Goal: Task Accomplishment & Management: Use online tool/utility

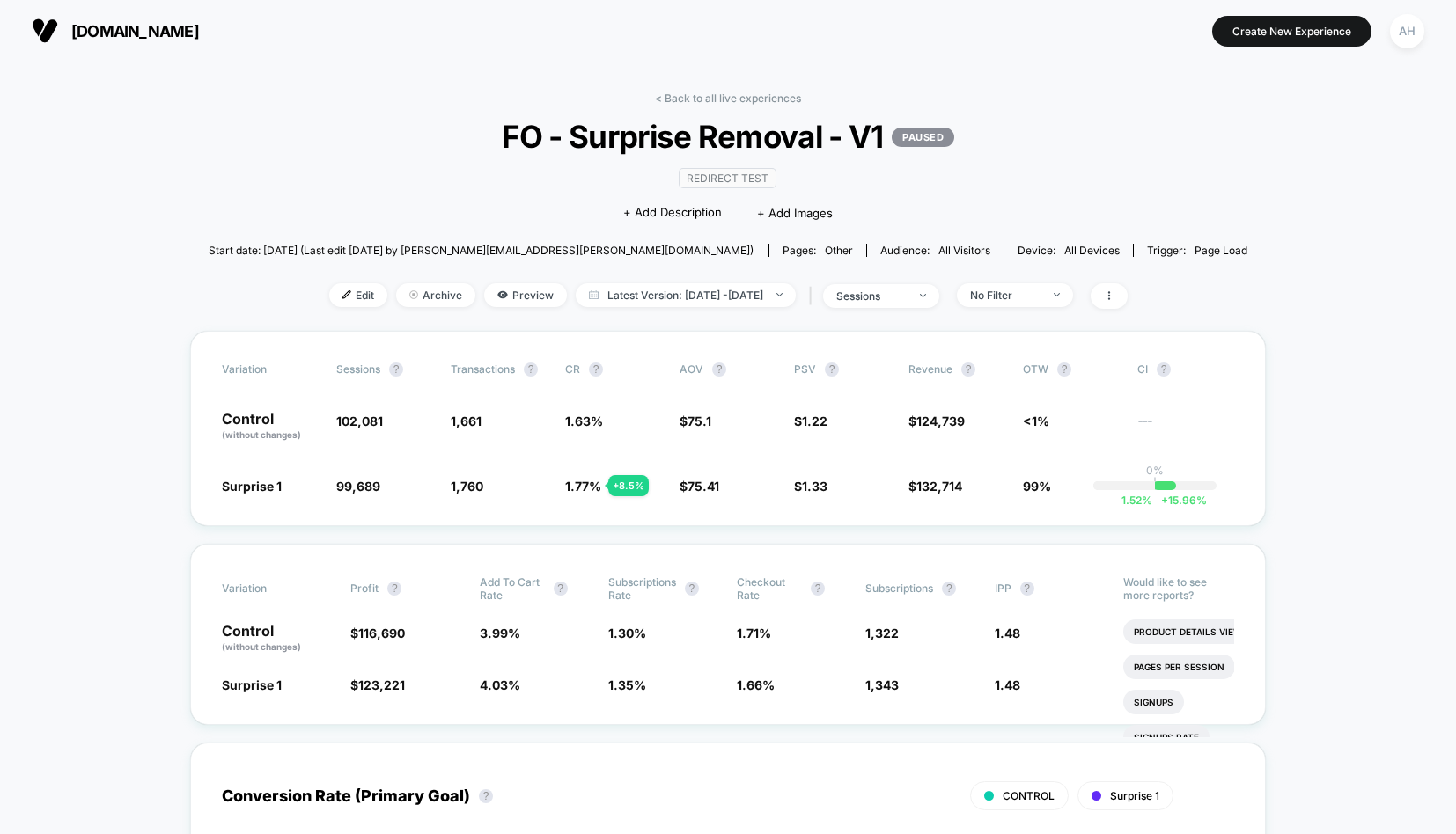
click at [677, 95] on link "< Back to all live experiences" at bounding box center [728, 98] width 146 height 13
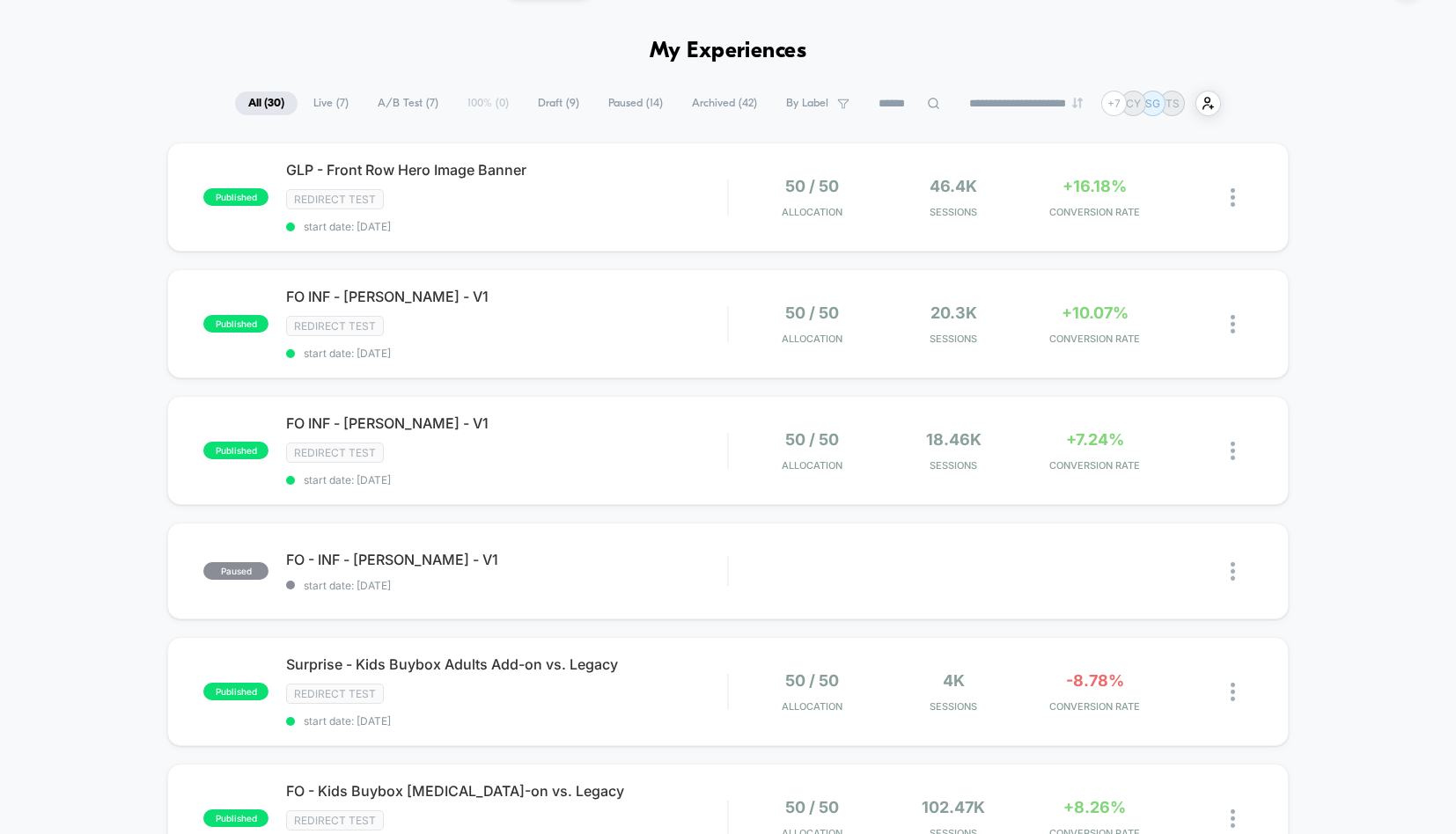
scroll to position [50, 0]
click at [638, 221] on span "start date: [DATE]" at bounding box center [507, 225] width 441 height 13
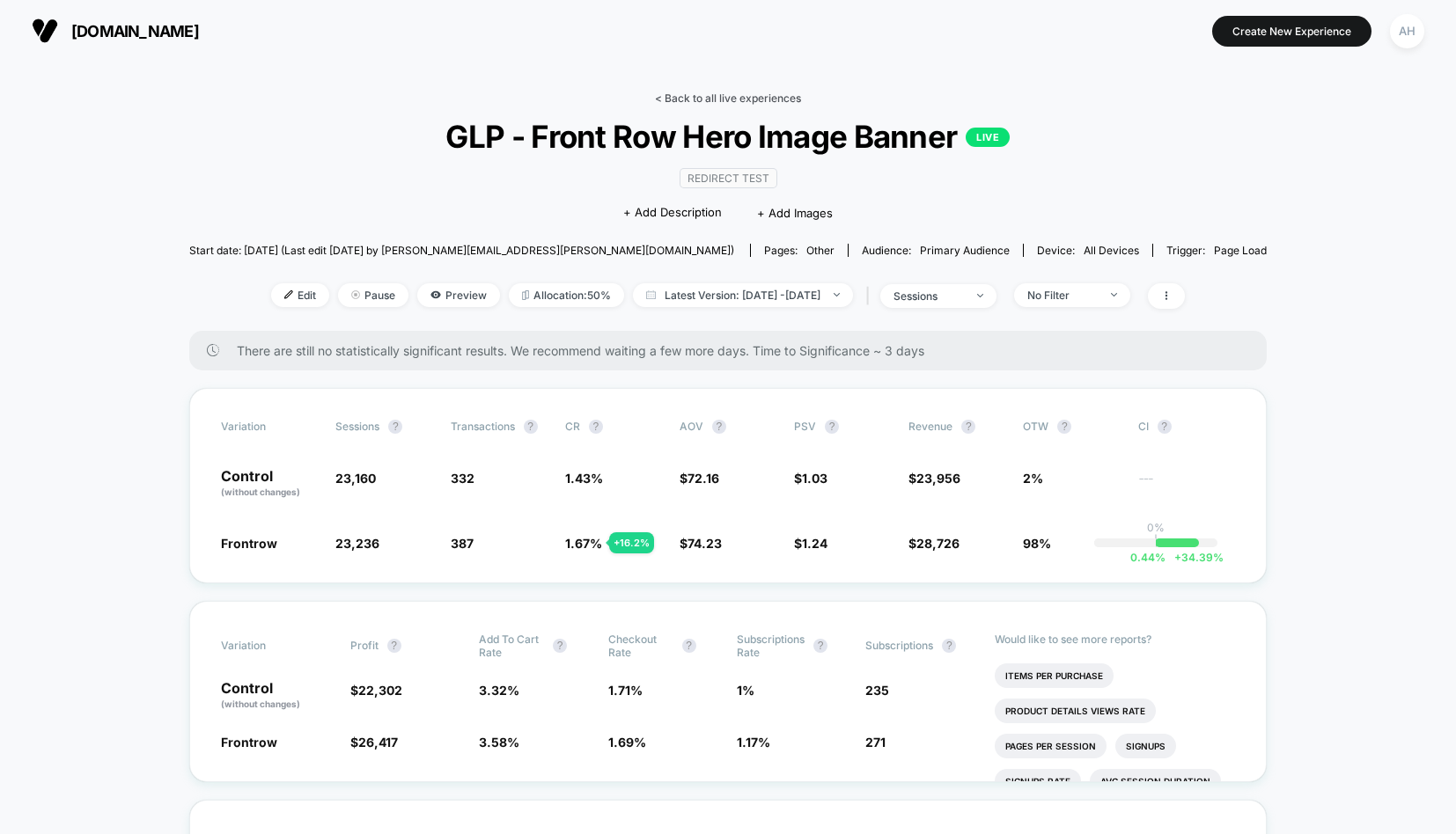
click at [765, 100] on link "< Back to all live experiences" at bounding box center [728, 98] width 146 height 13
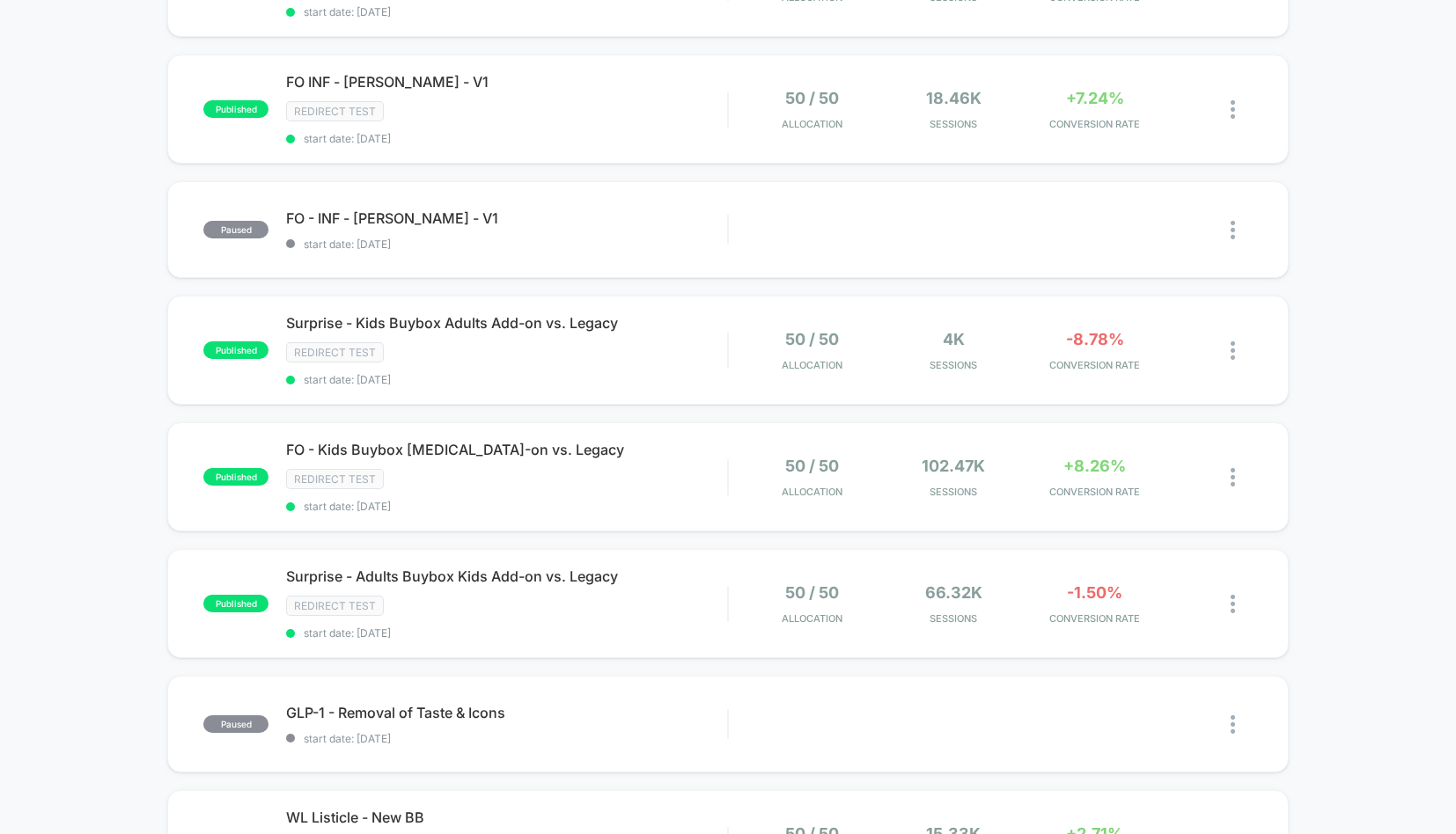
scroll to position [422, 0]
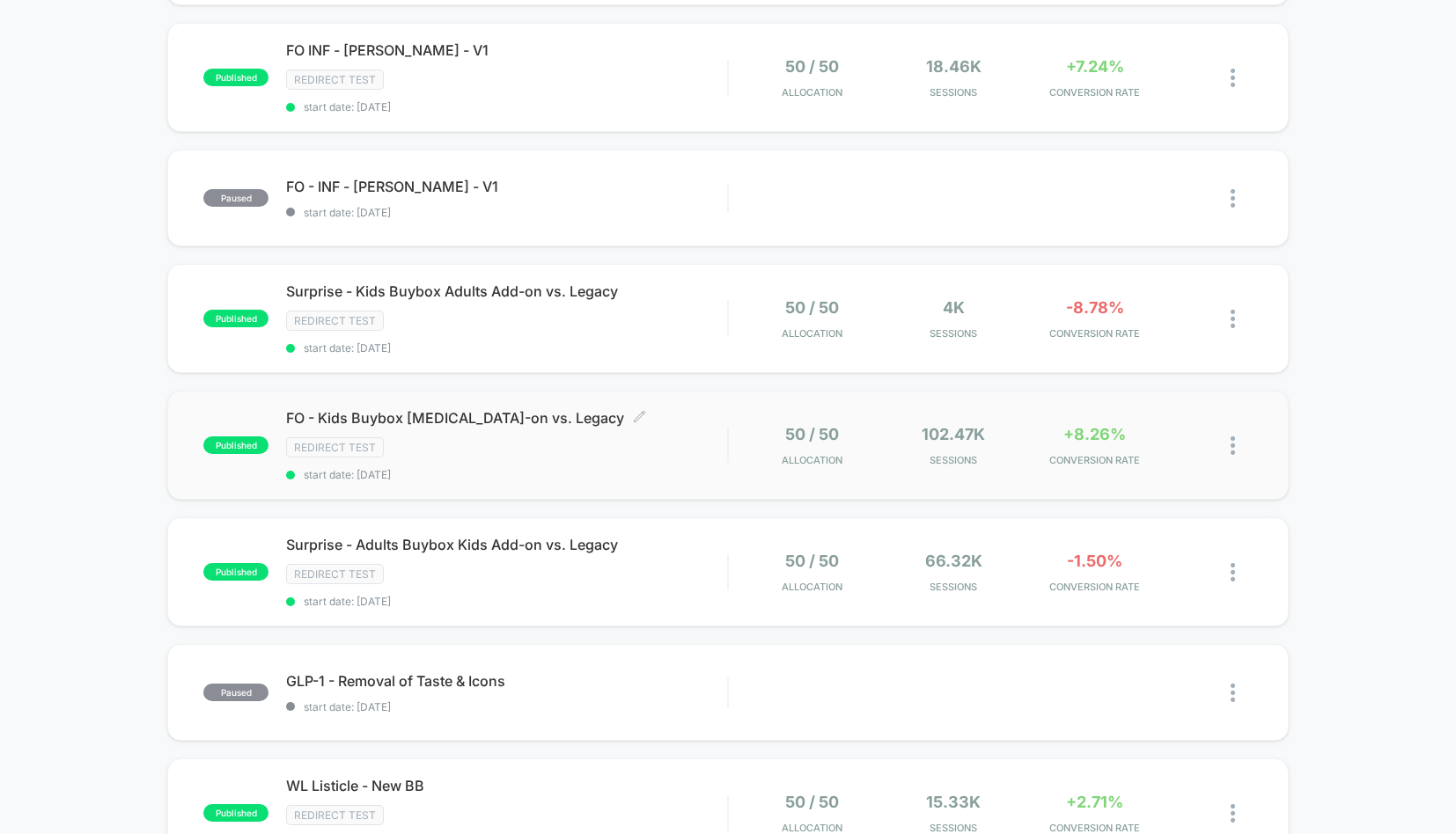
click at [687, 437] on div "Redirect Test" at bounding box center [507, 447] width 441 height 20
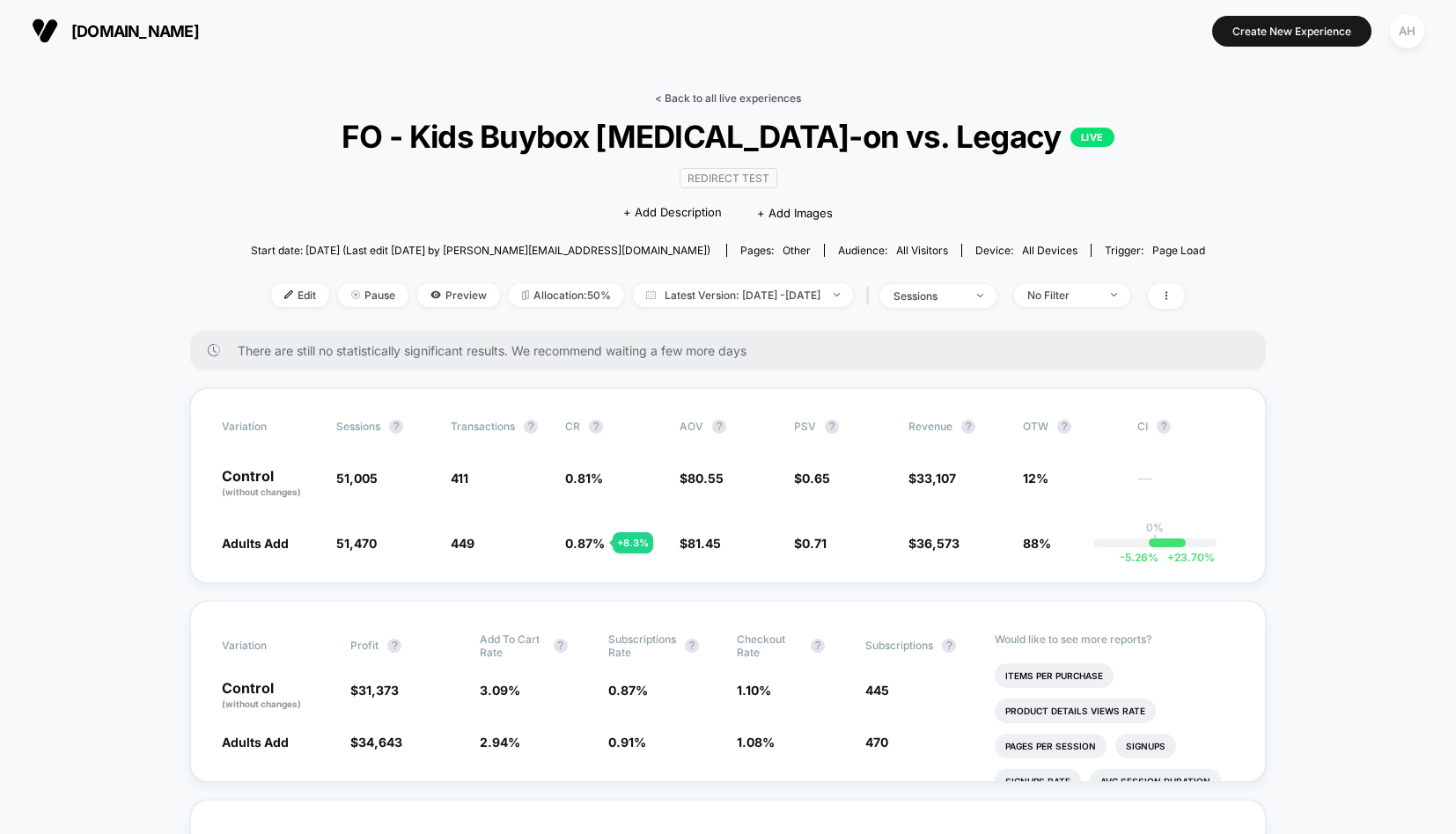
click at [705, 92] on link "< Back to all live experiences" at bounding box center [728, 98] width 146 height 13
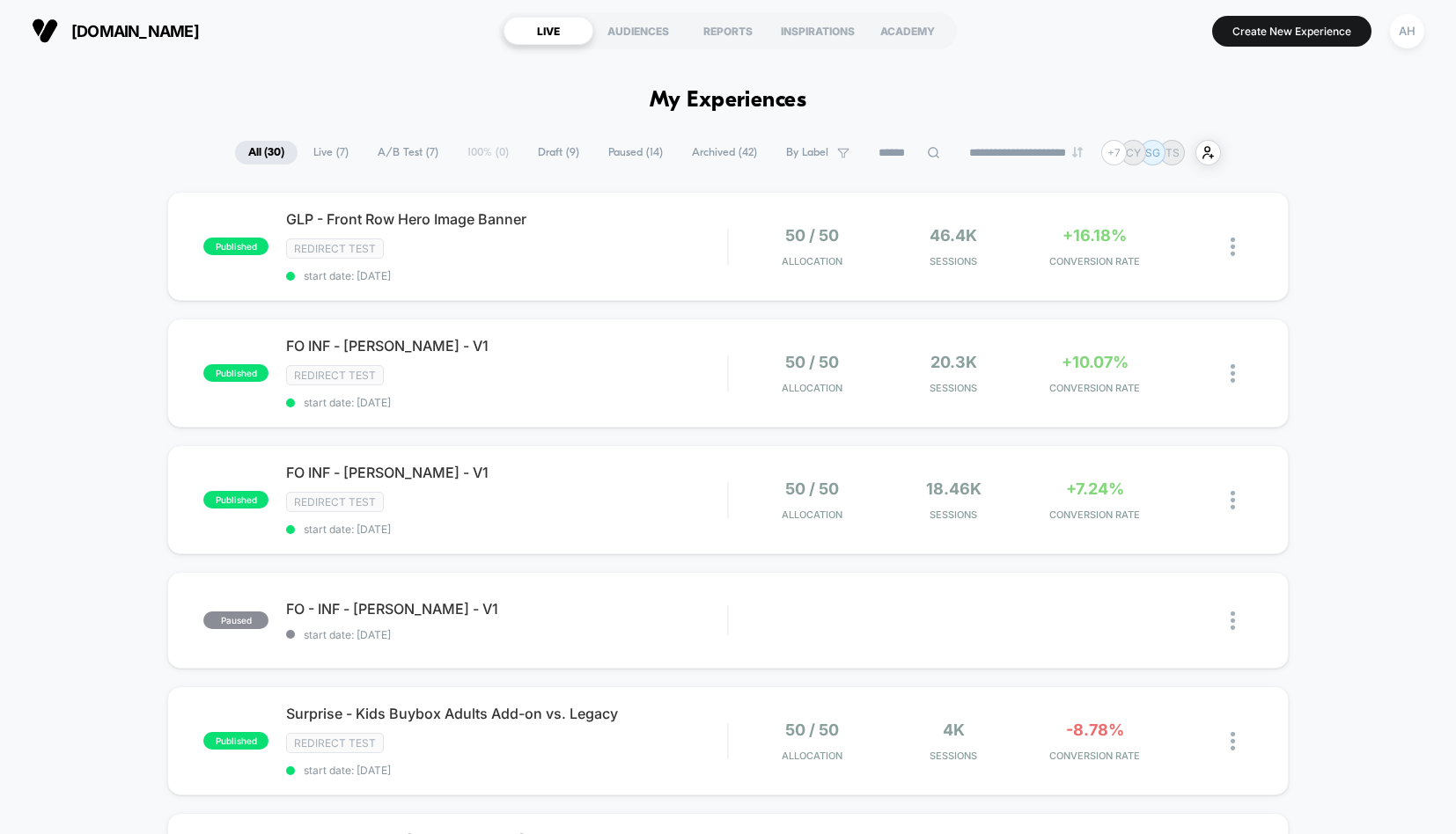
click at [1412, 39] on div "AH" at bounding box center [1407, 31] width 35 height 35
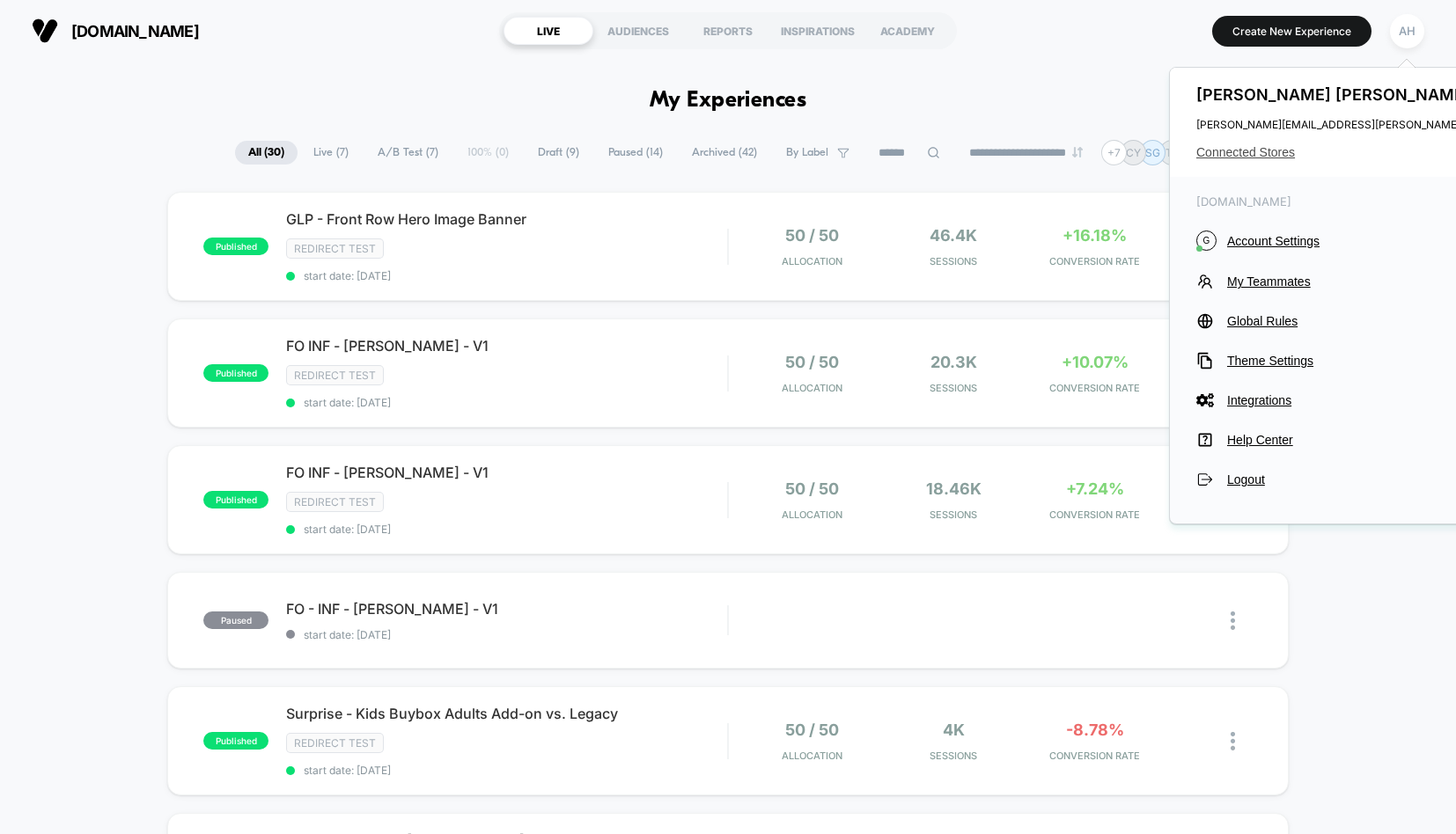
click at [1225, 149] on span "Connected Stores" at bounding box center [1371, 152] width 350 height 14
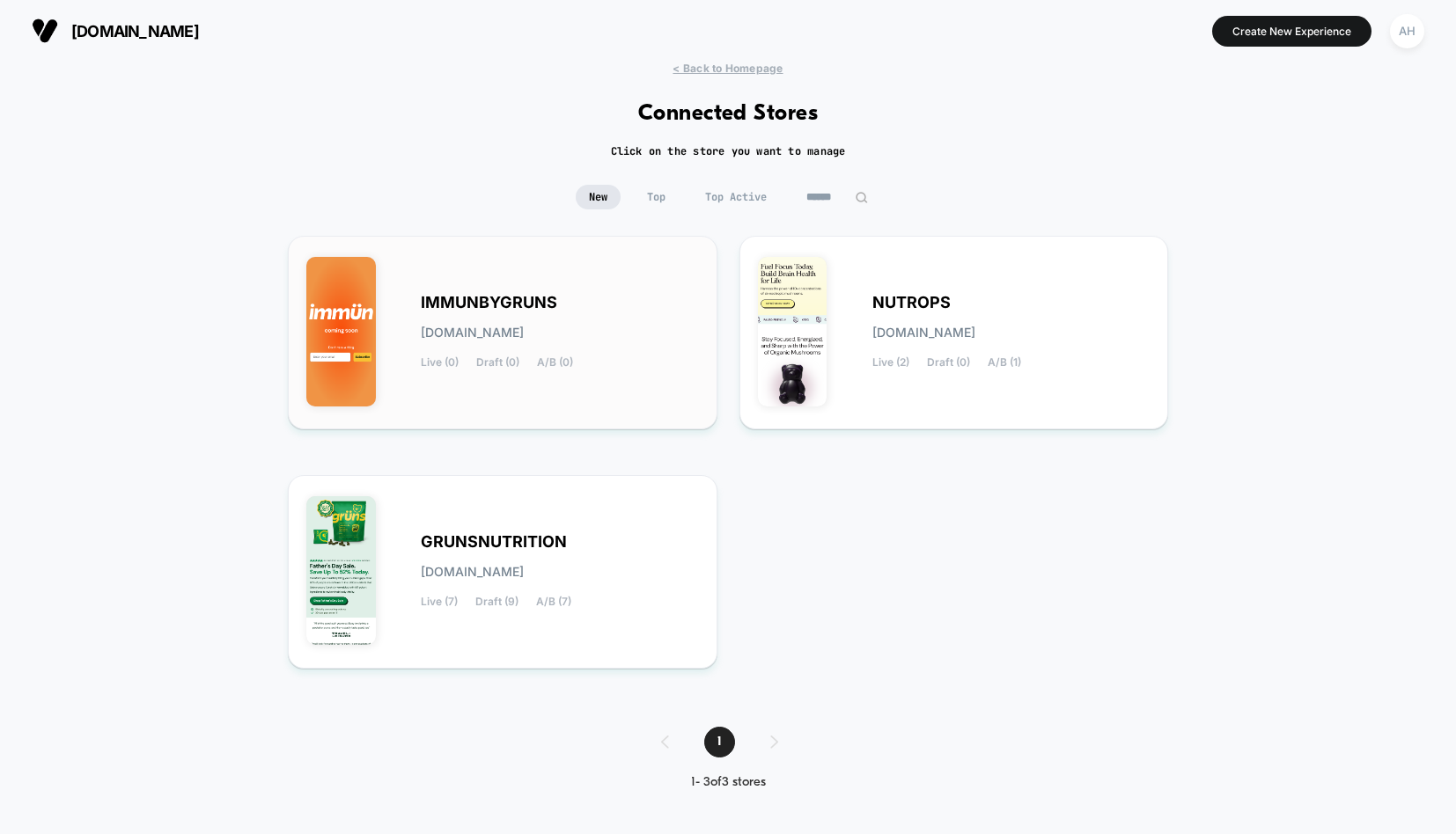
click at [524, 332] on span "[DOMAIN_NAME]" at bounding box center [472, 333] width 103 height 12
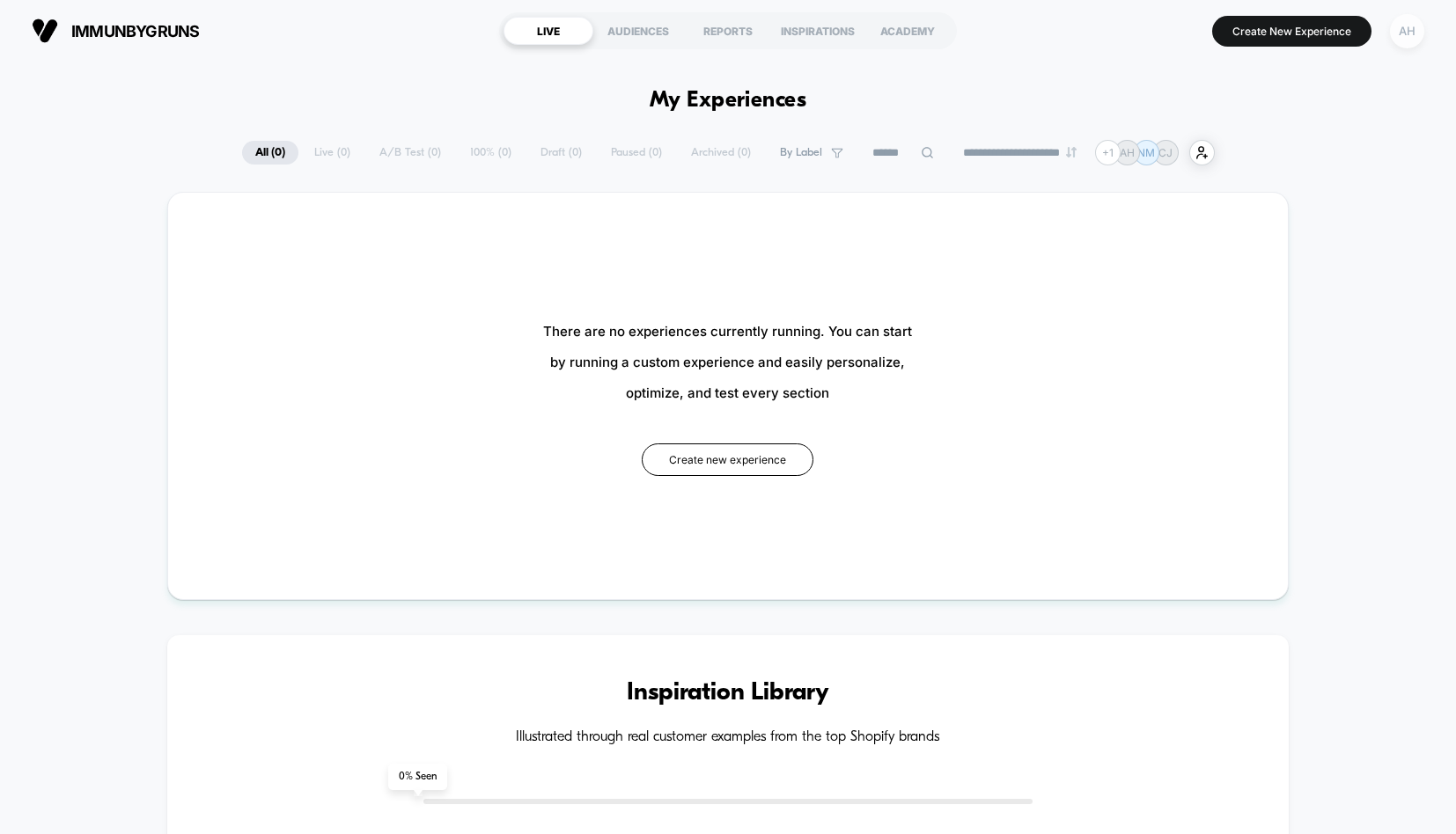
click at [1419, 18] on div "AH" at bounding box center [1407, 31] width 35 height 35
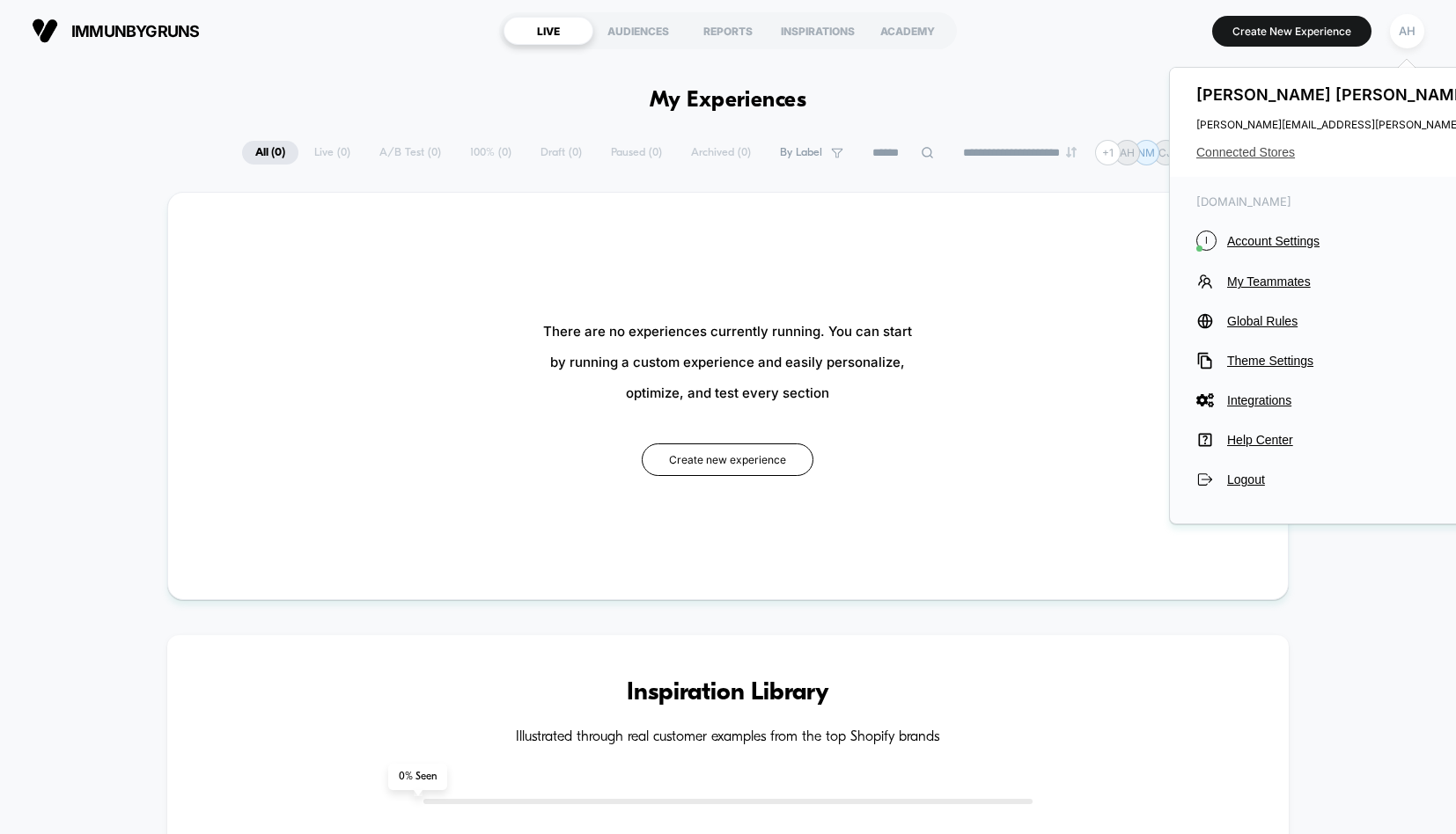
click at [1249, 157] on span "Connected Stores" at bounding box center [1371, 152] width 350 height 14
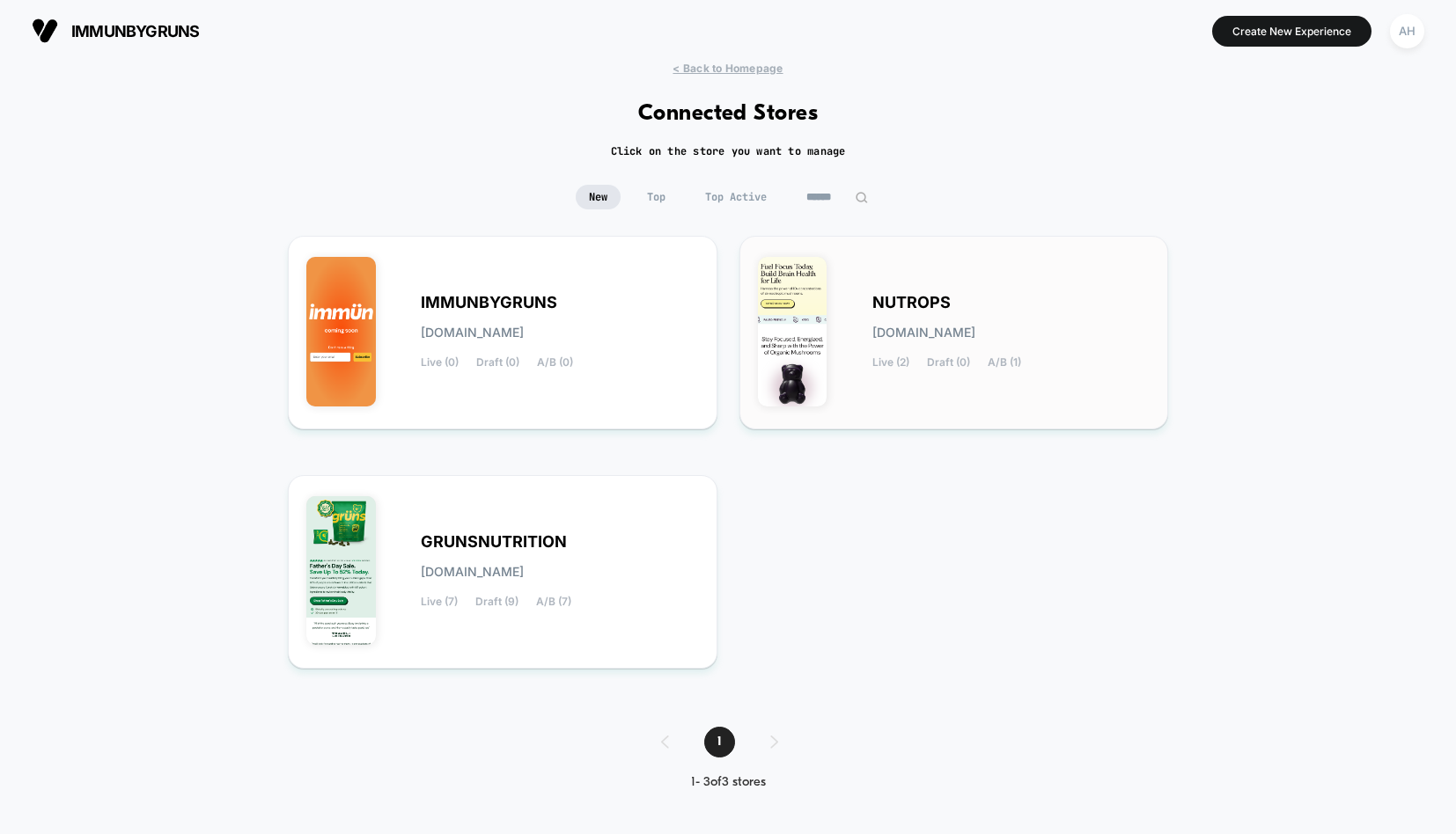
click at [966, 326] on span "[DOMAIN_NAME]" at bounding box center [924, 333] width 103 height 12
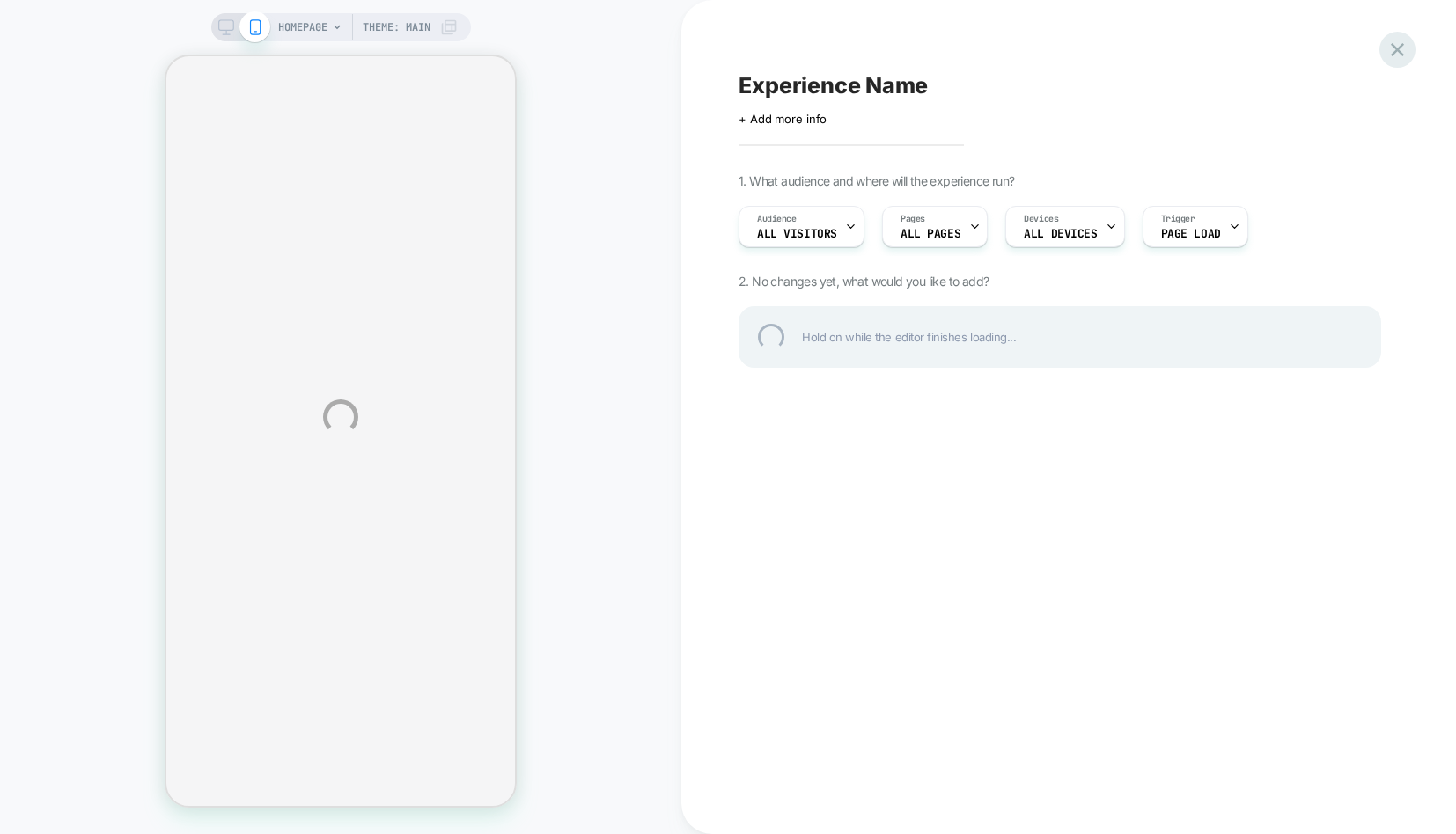
click at [1406, 49] on div at bounding box center [1397, 50] width 36 height 36
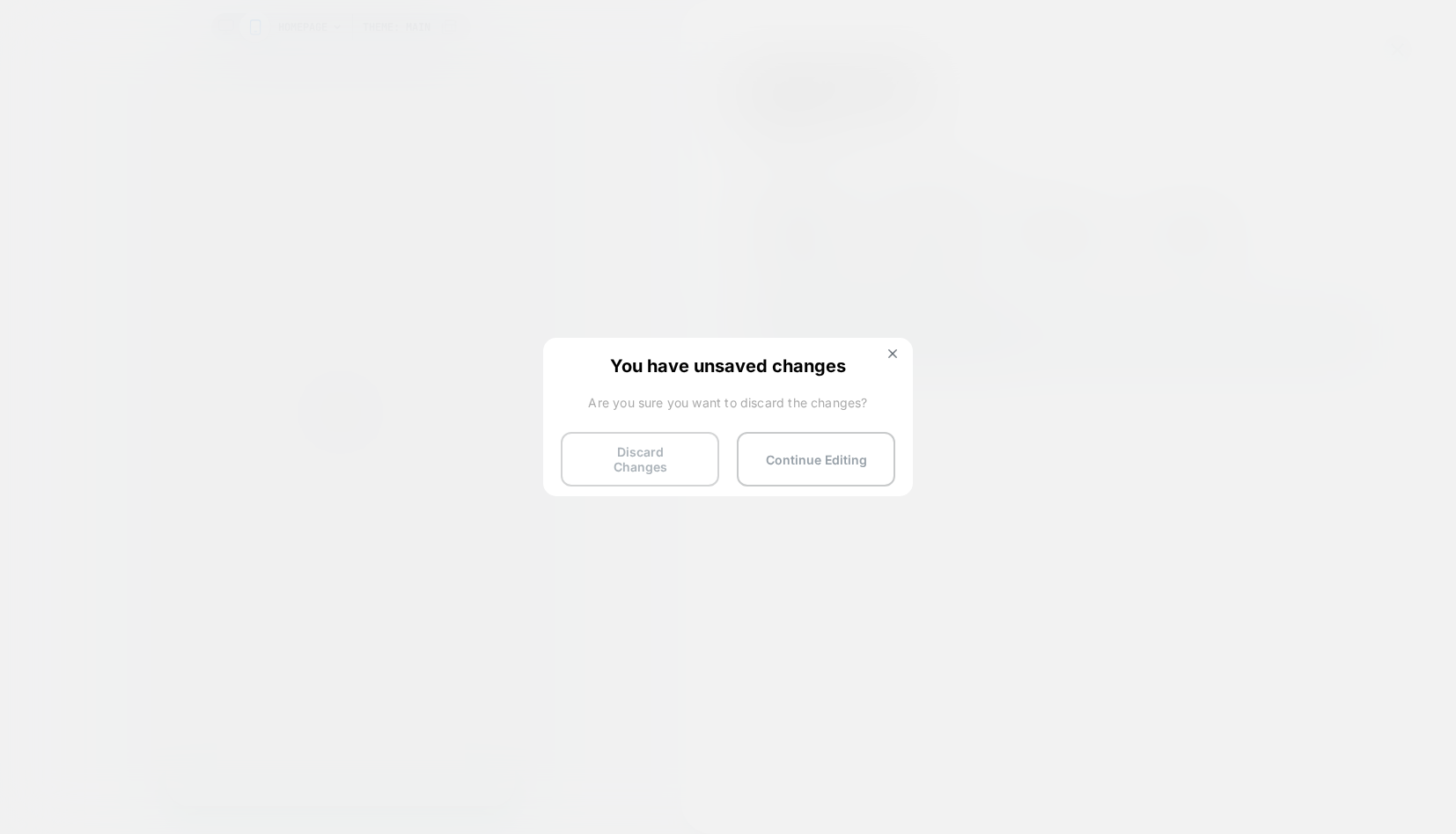
click at [652, 461] on button "Discard Changes" at bounding box center [640, 459] width 158 height 54
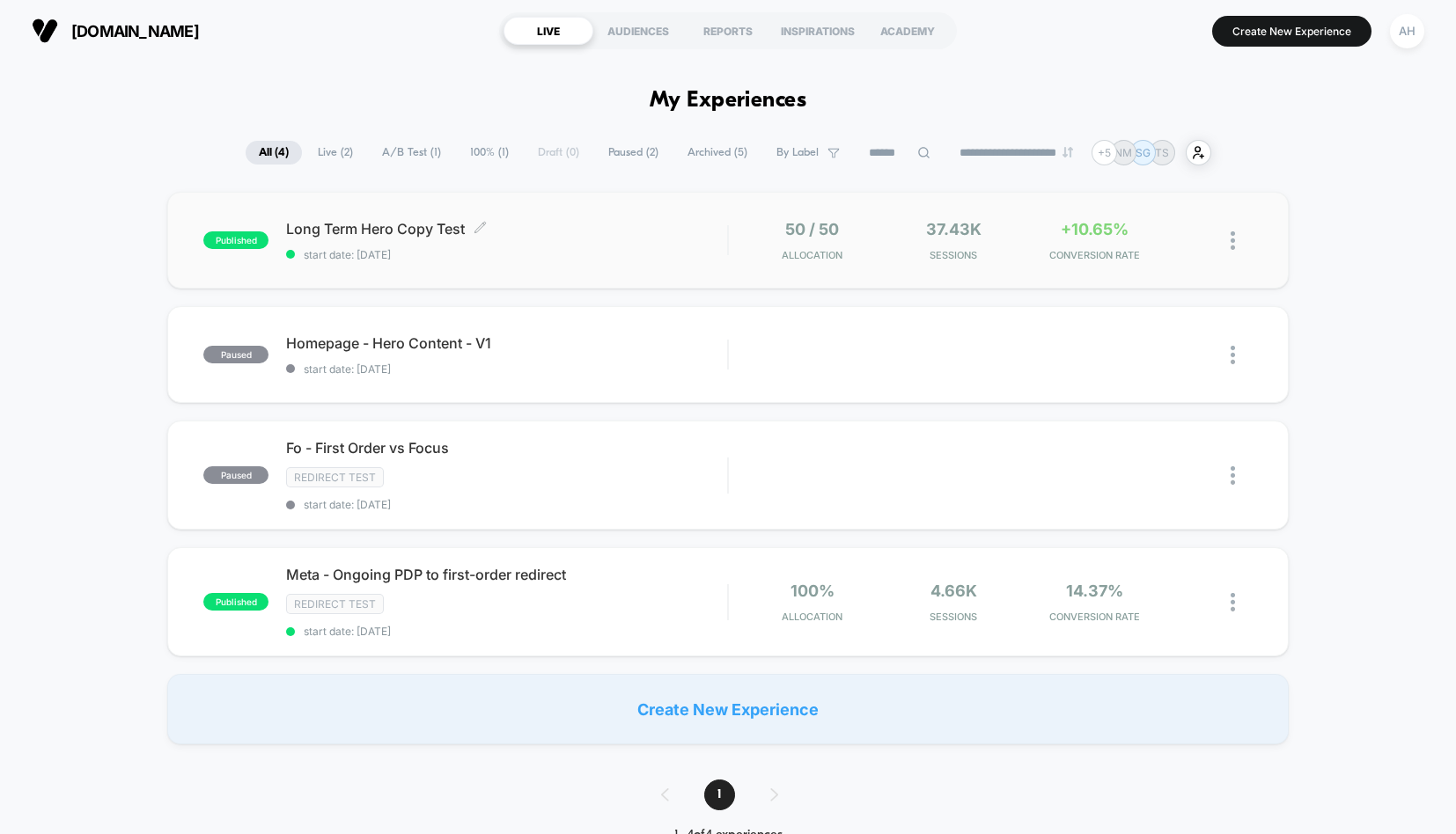
click at [613, 245] on div "Long Term Hero Copy Test Click to edit experience details Click to edit experie…" at bounding box center [507, 240] width 441 height 42
